Goal: Information Seeking & Learning: Learn about a topic

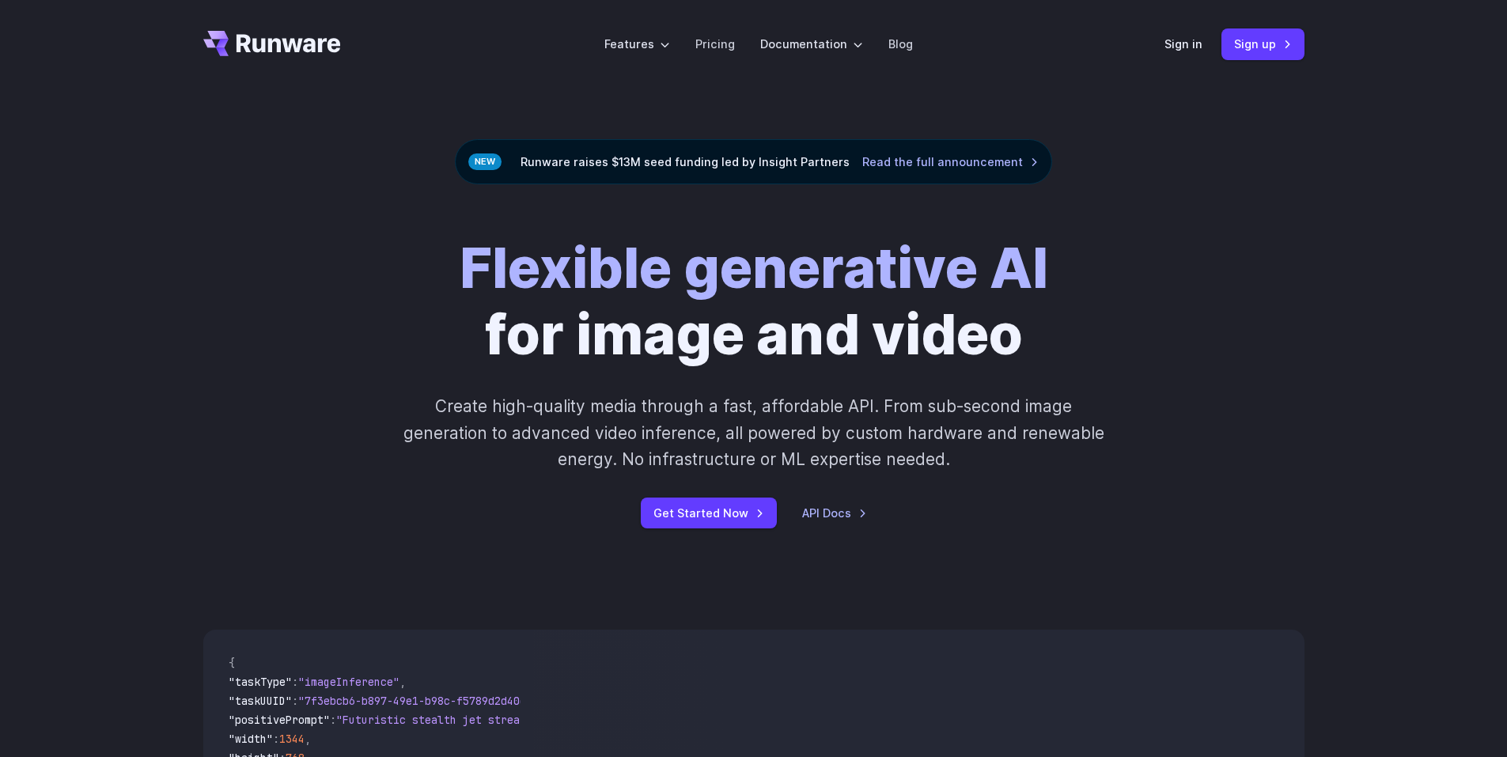
click at [275, 41] on icon "Go to /" at bounding box center [289, 43] width 104 height 18
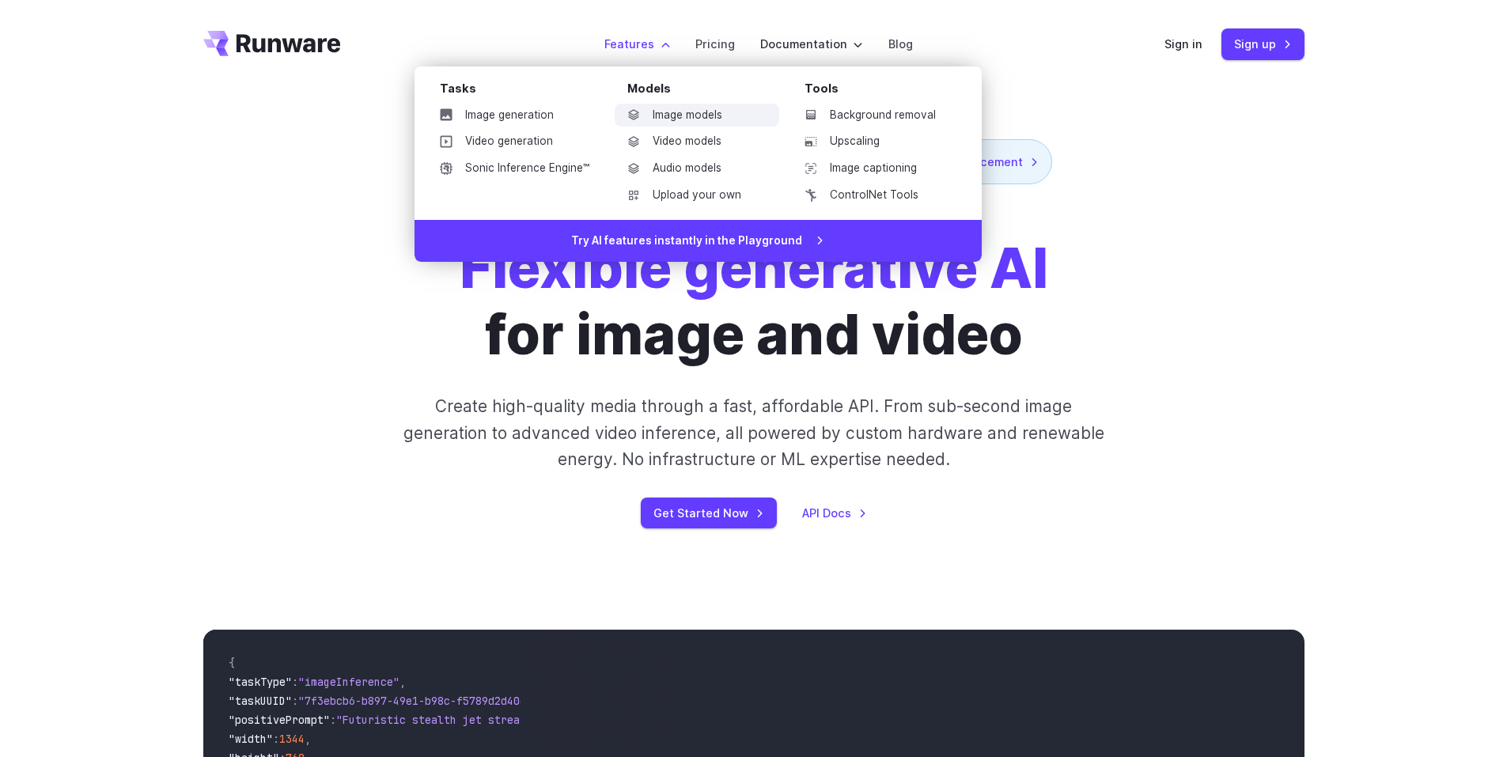
click at [668, 114] on link "Image models" at bounding box center [697, 116] width 165 height 24
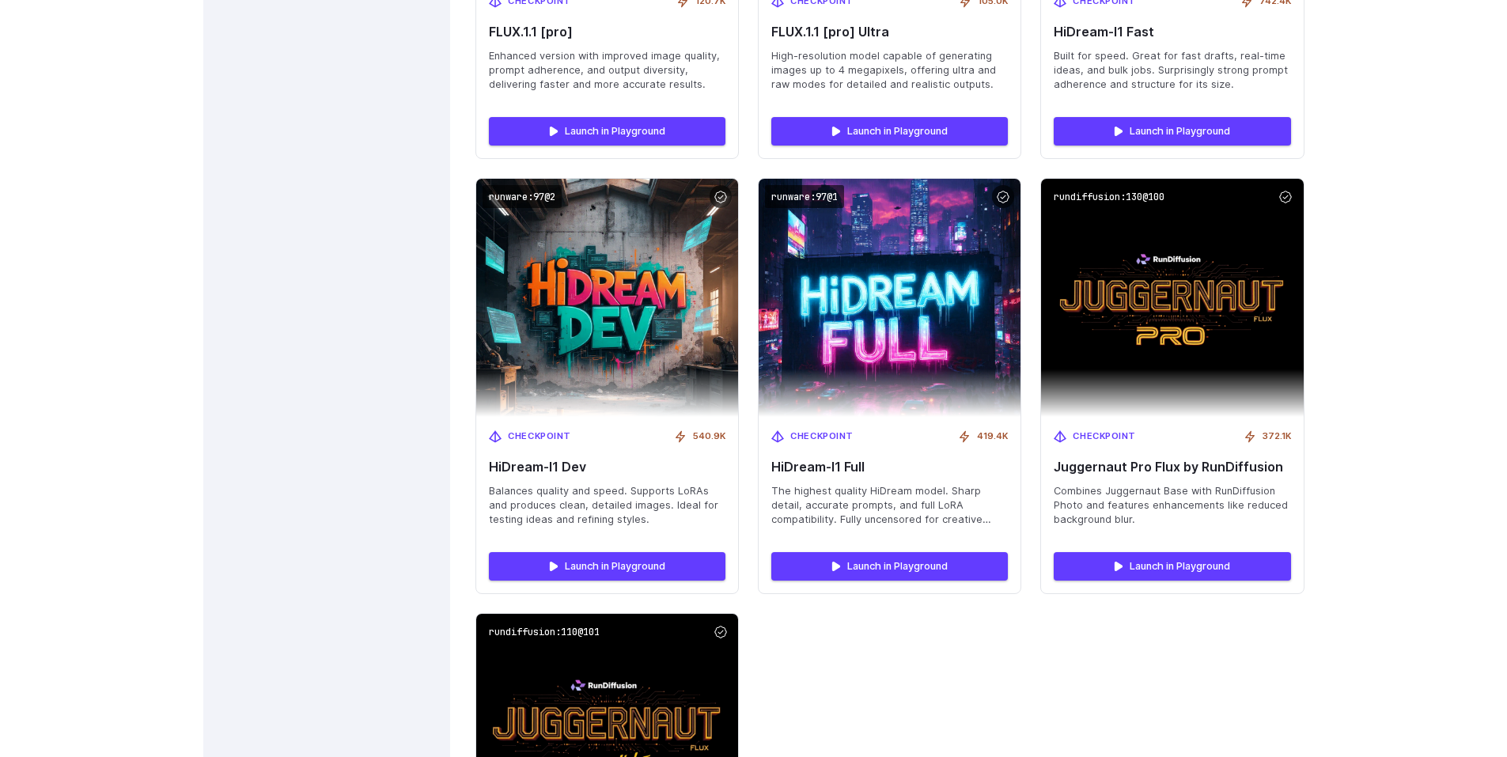
scroll to position [5142, 0]
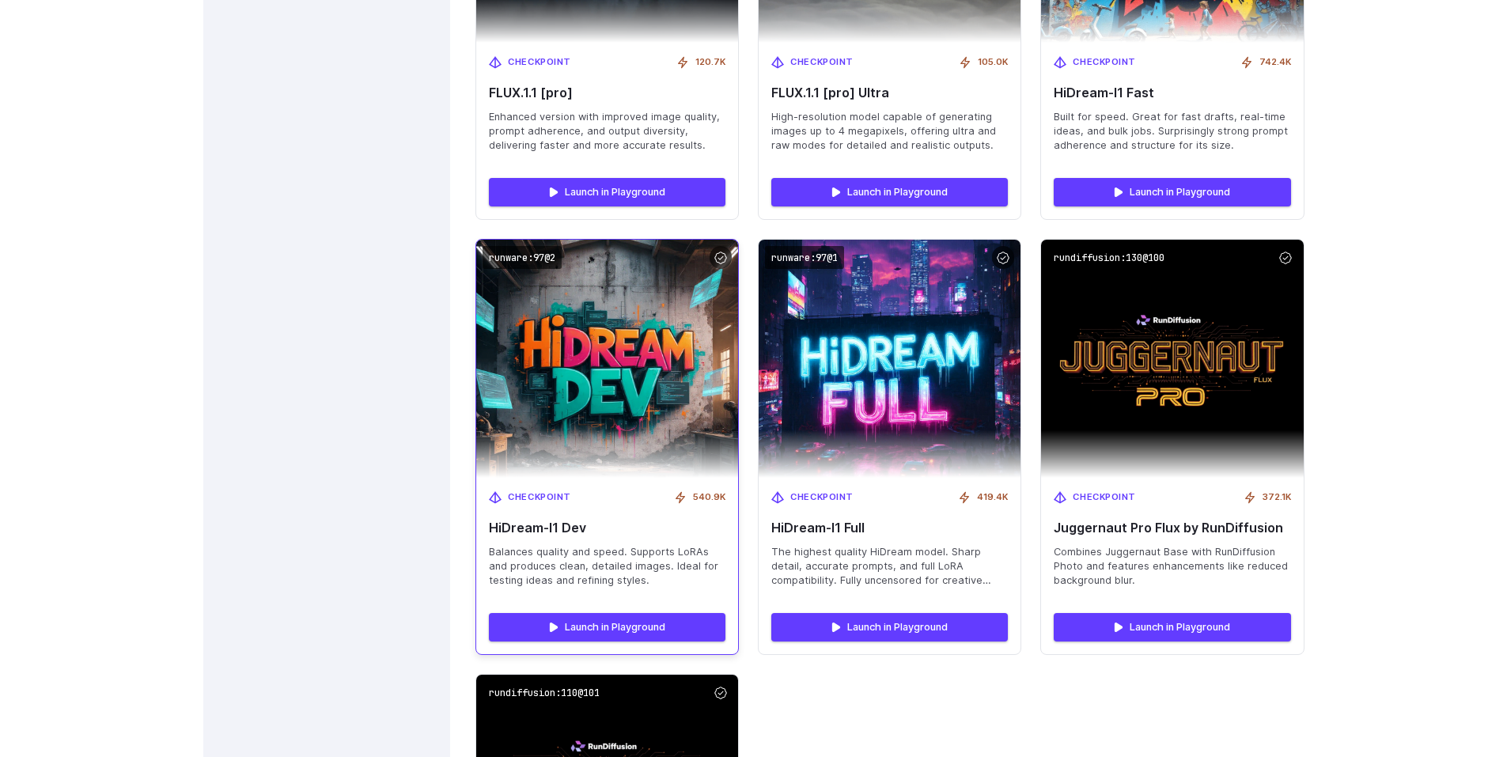
click at [590, 391] on img at bounding box center [608, 359] width 288 height 262
click at [614, 627] on link "Launch in Playground" at bounding box center [607, 627] width 237 height 28
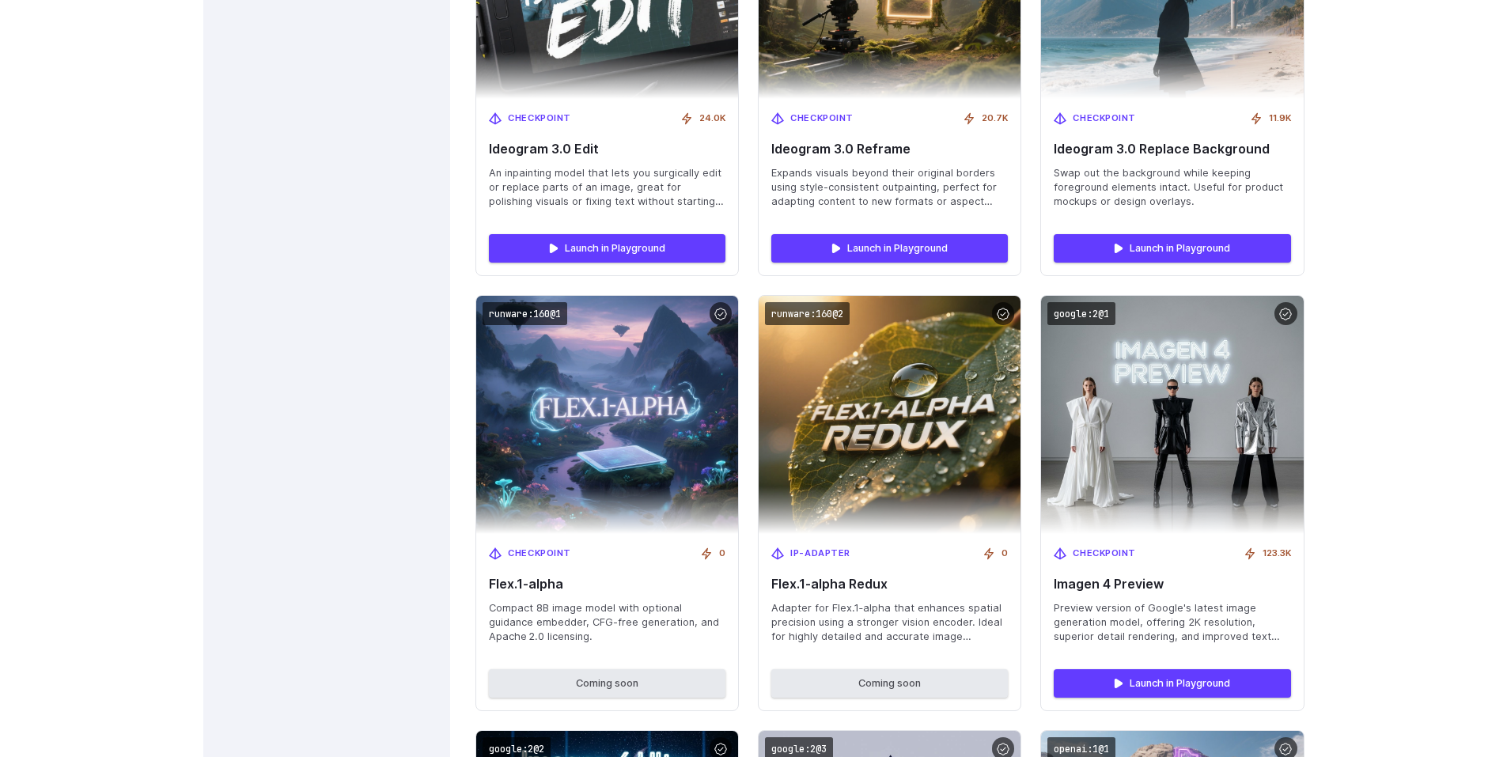
scroll to position [0, 0]
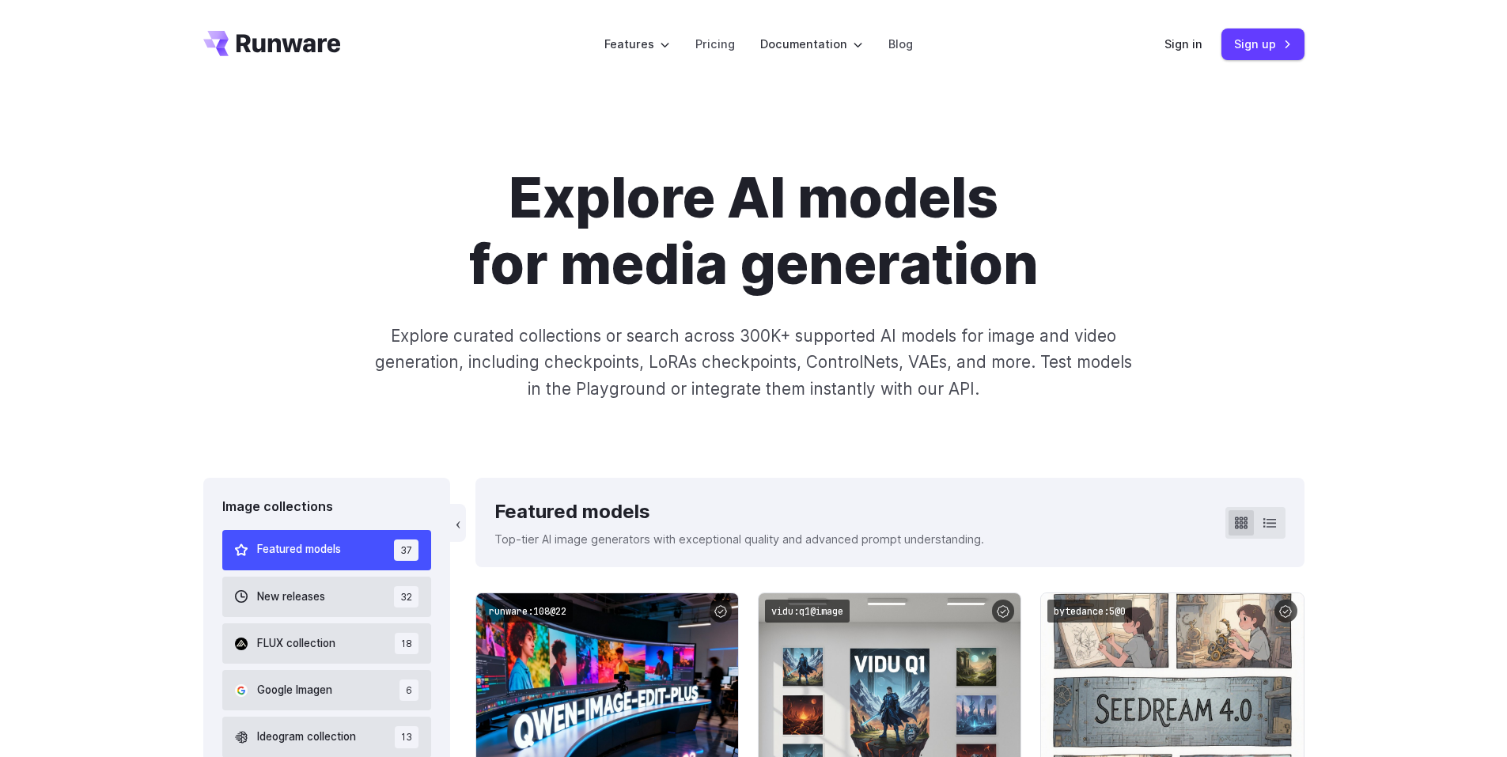
click at [1238, 203] on div "Explore AI models for media generation Explore curated collections or search ac…" at bounding box center [753, 283] width 1101 height 237
click at [902, 44] on link "Blog" at bounding box center [900, 44] width 25 height 18
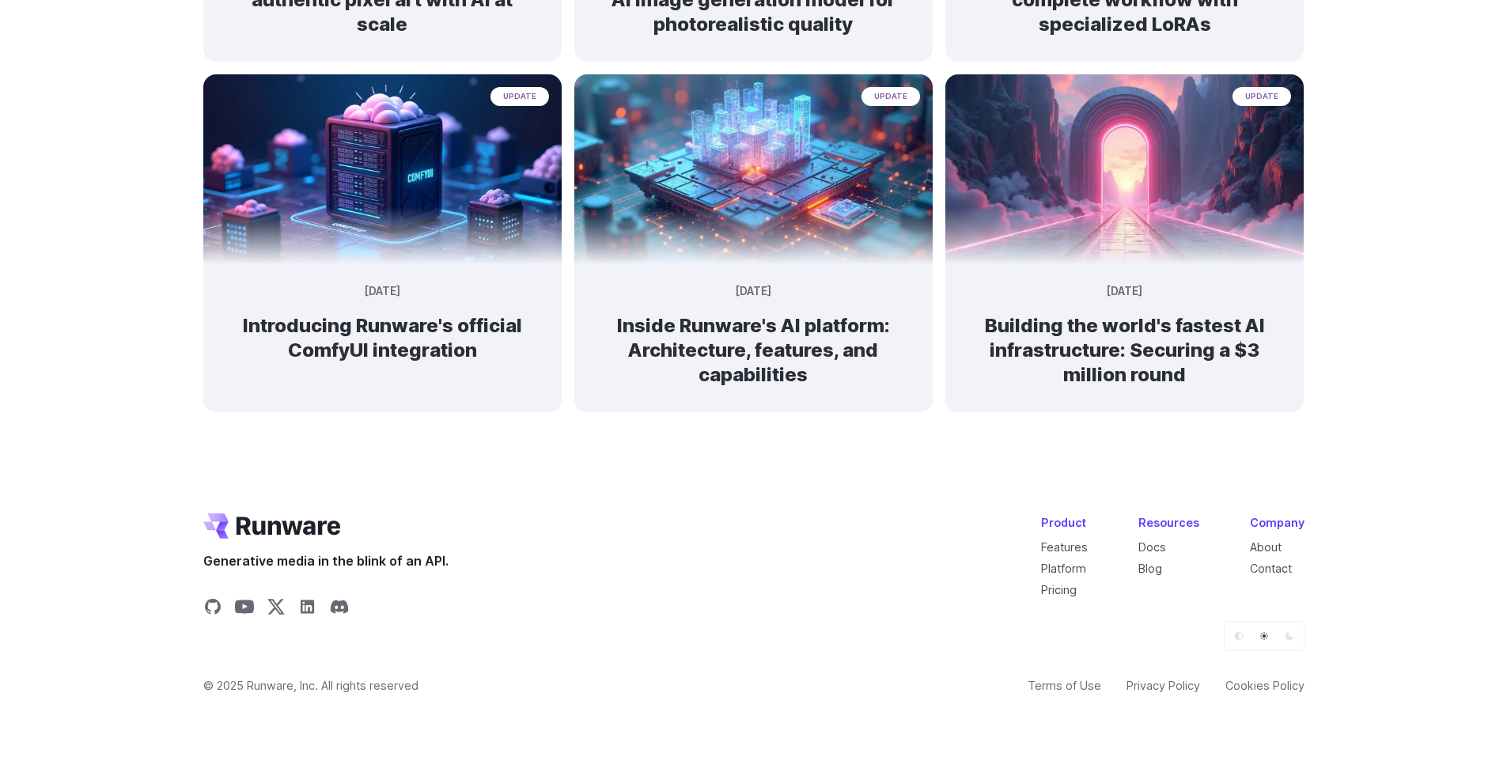
scroll to position [1187, 0]
